Goal: Information Seeking & Learning: Learn about a topic

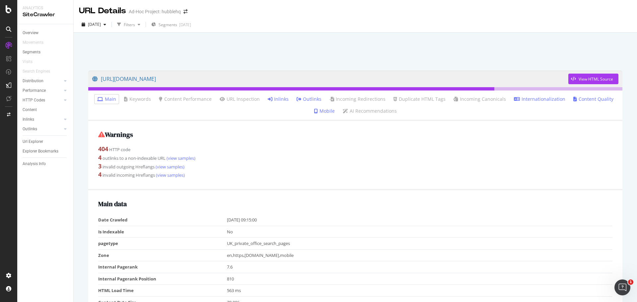
scroll to position [717, 0]
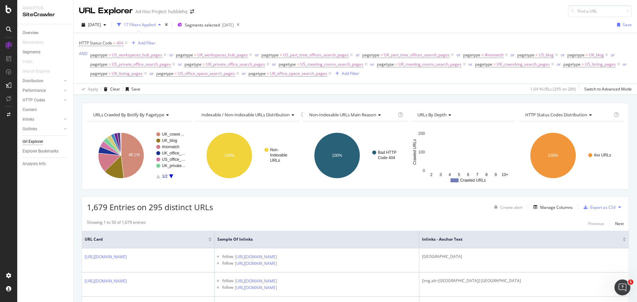
scroll to position [199, 0]
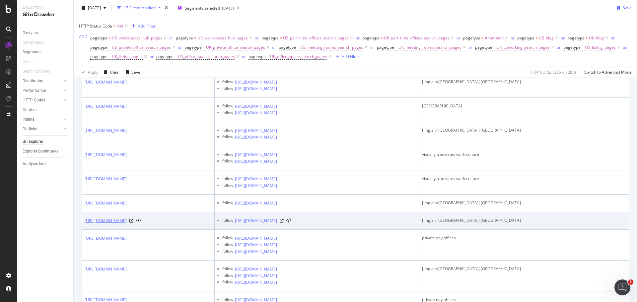
click at [127, 221] on link "https://hubblehq.com/en-us/private-day-offices/united-kingdom/birmingham" at bounding box center [106, 221] width 42 height 7
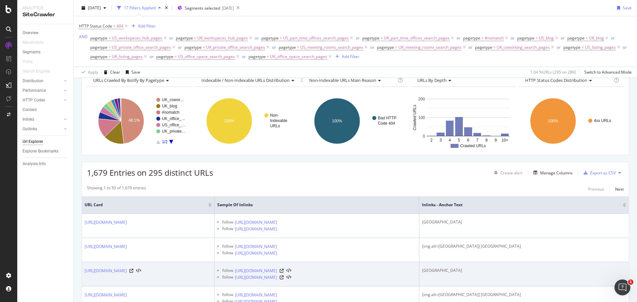
scroll to position [0, 0]
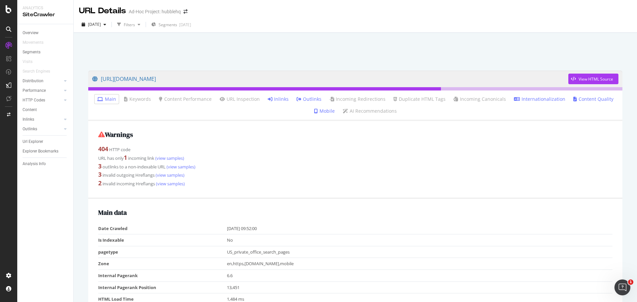
click at [273, 101] on link "Inlinks" at bounding box center [278, 99] width 21 height 7
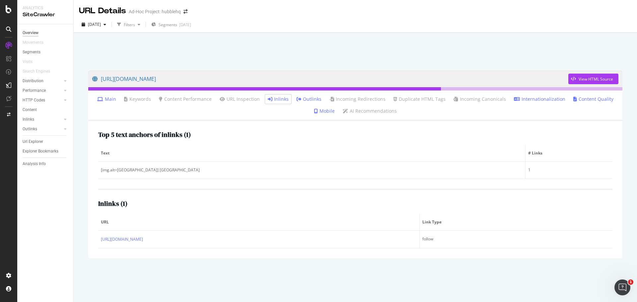
click at [34, 32] on div "Overview" at bounding box center [31, 33] width 16 height 7
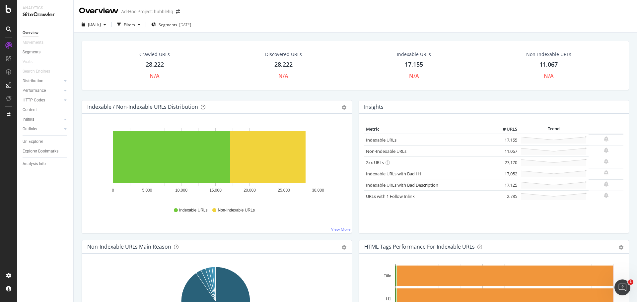
click at [391, 174] on link "Indexable URLs with Bad H1" at bounding box center [393, 174] width 55 height 6
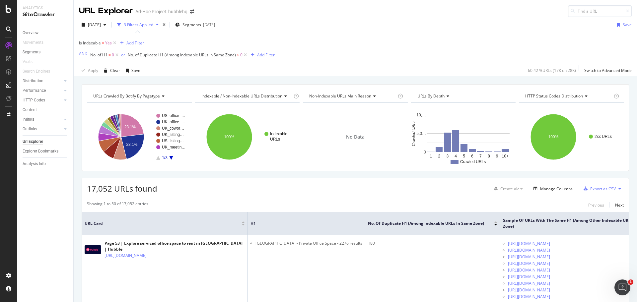
click at [170, 158] on icon "A chart." at bounding box center [171, 158] width 4 height 4
drag, startPoint x: 36, startPoint y: 32, endPoint x: 95, endPoint y: 32, distance: 58.7
click at [36, 32] on div "Overview" at bounding box center [31, 33] width 16 height 7
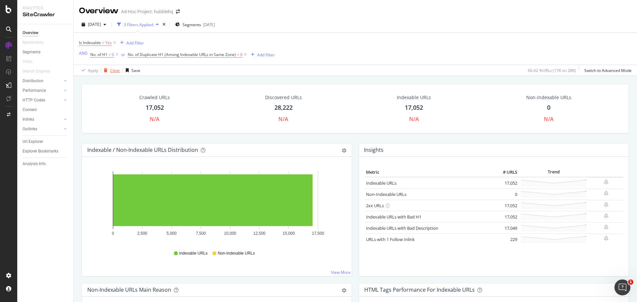
click at [112, 71] on div "Clear" at bounding box center [115, 71] width 10 height 6
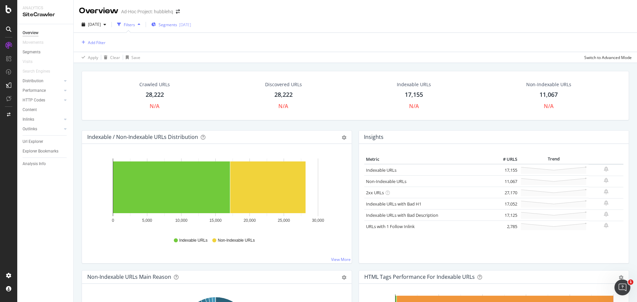
click at [191, 24] on div "[DATE]" at bounding box center [185, 25] width 12 height 6
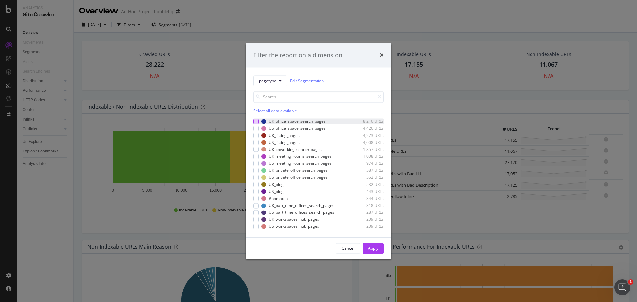
click at [254, 124] on div "modal" at bounding box center [255, 121] width 5 height 5
click at [263, 109] on div "Select all data available" at bounding box center [318, 111] width 130 height 6
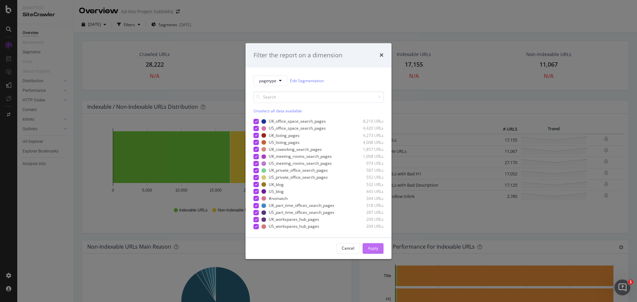
click at [376, 249] on div "Apply" at bounding box center [373, 248] width 10 height 6
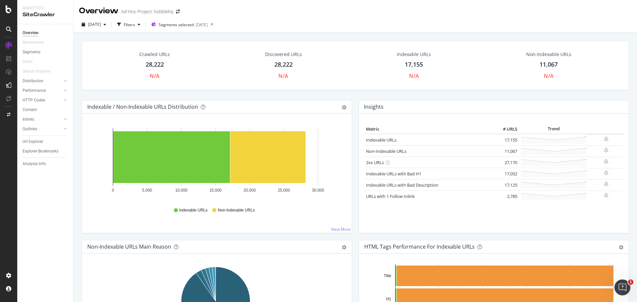
click at [274, 64] on div "28,222" at bounding box center [283, 64] width 18 height 9
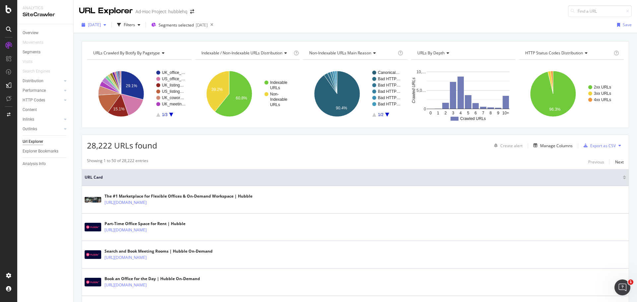
click at [101, 25] on span "[DATE]" at bounding box center [94, 25] width 13 height 6
click at [556, 145] on div "Manage Columns" at bounding box center [556, 146] width 32 height 6
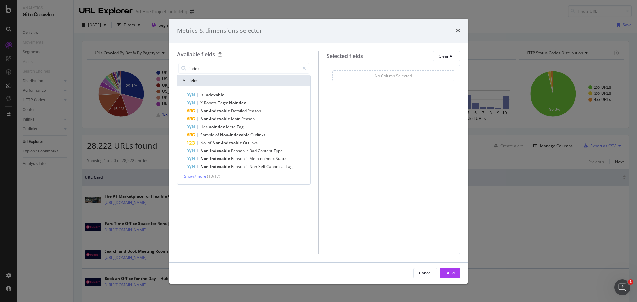
click at [231, 90] on div "Is Indexable X-Robots-Tags: Noindex Non-Indexable Detailed Reason Non-Indexable…" at bounding box center [243, 135] width 133 height 98
click at [224, 92] on div "Is Indexable" at bounding box center [248, 95] width 122 height 8
click at [229, 66] on input "index" at bounding box center [244, 68] width 110 height 10
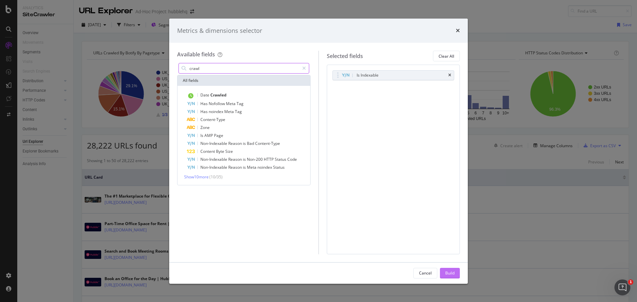
type input "crawl"
click at [451, 268] on div "Build" at bounding box center [449, 273] width 9 height 10
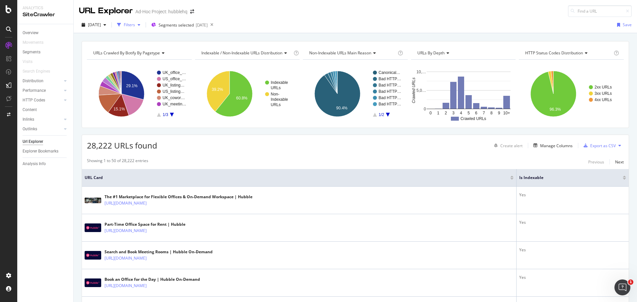
click at [135, 25] on div "Filters" at bounding box center [129, 25] width 11 height 6
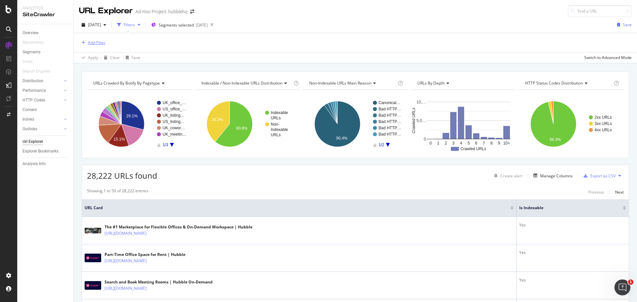
click at [101, 40] on div "Add Filter" at bounding box center [97, 43] width 18 height 6
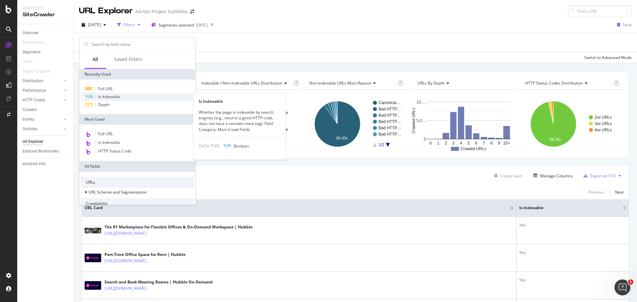
click at [107, 95] on span "Is Indexable" at bounding box center [109, 97] width 22 height 6
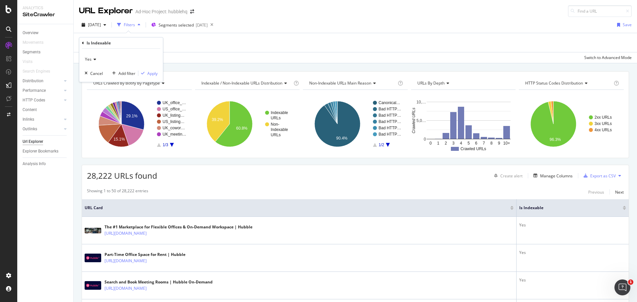
click at [97, 56] on div "Yes" at bounding box center [121, 59] width 73 height 11
click at [95, 81] on div "No" at bounding box center [121, 81] width 71 height 9
click at [154, 75] on div "Apply" at bounding box center [152, 74] width 10 height 6
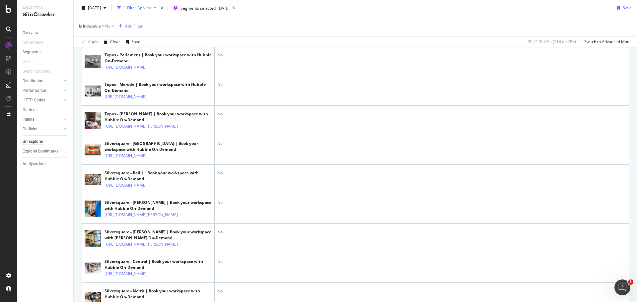
scroll to position [332, 0]
